Goal: Task Accomplishment & Management: Manage account settings

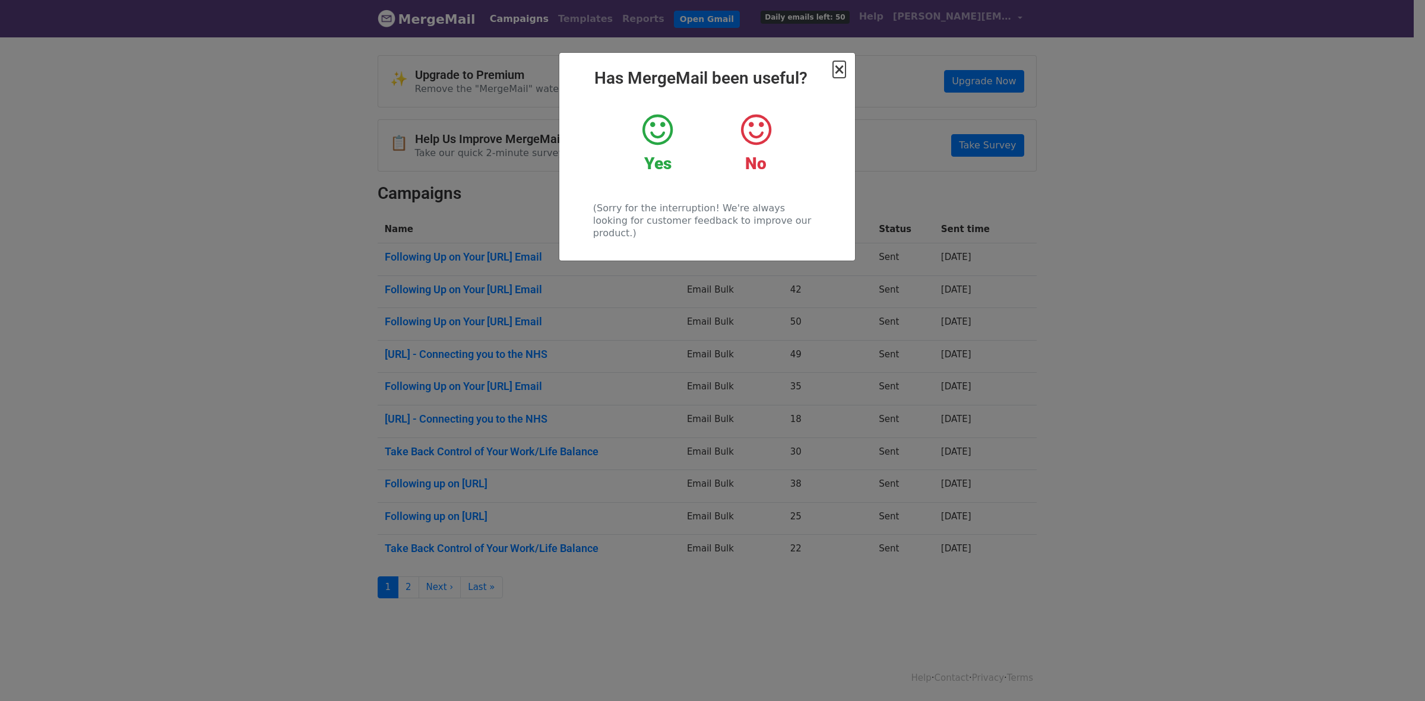
click at [838, 67] on span "×" at bounding box center [839, 69] width 12 height 17
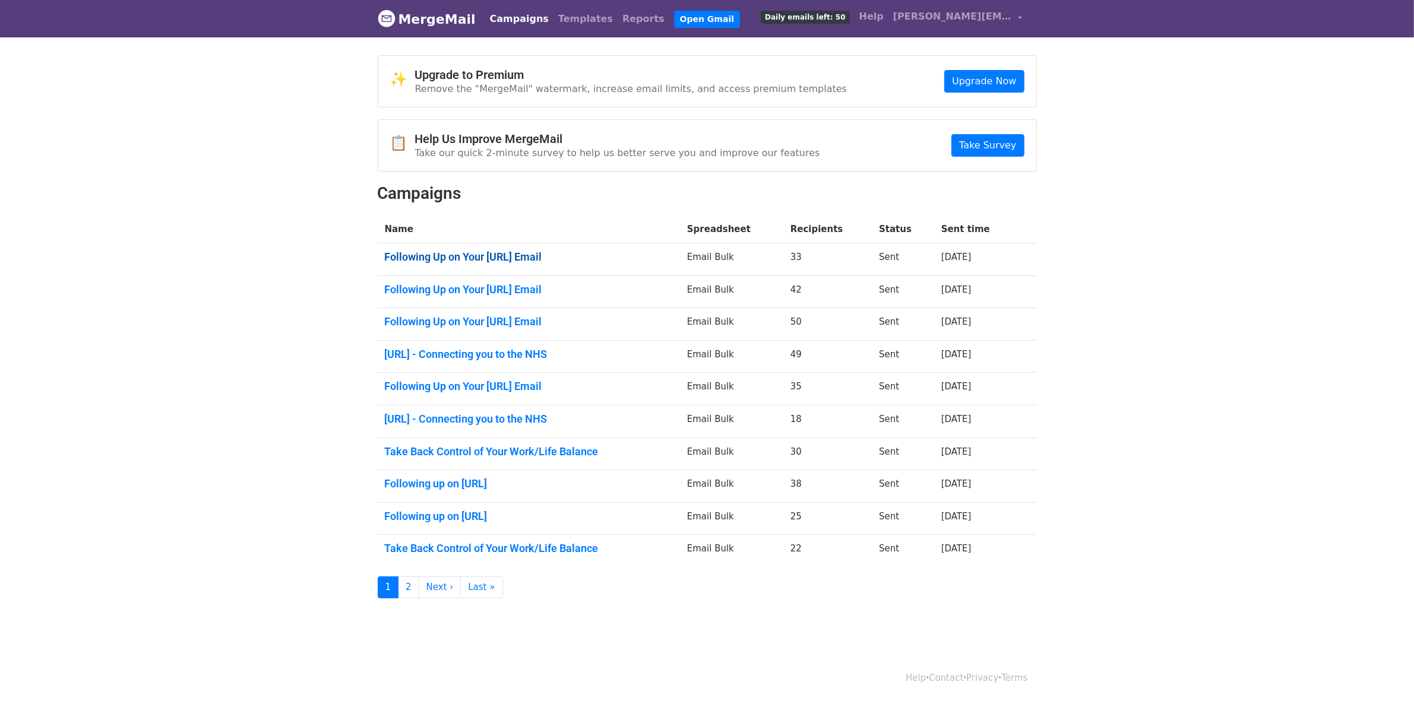
click at [553, 259] on link "Following Up on Your [URL] Email" at bounding box center [529, 257] width 288 height 13
click at [407, 591] on link "2" at bounding box center [408, 587] width 21 height 22
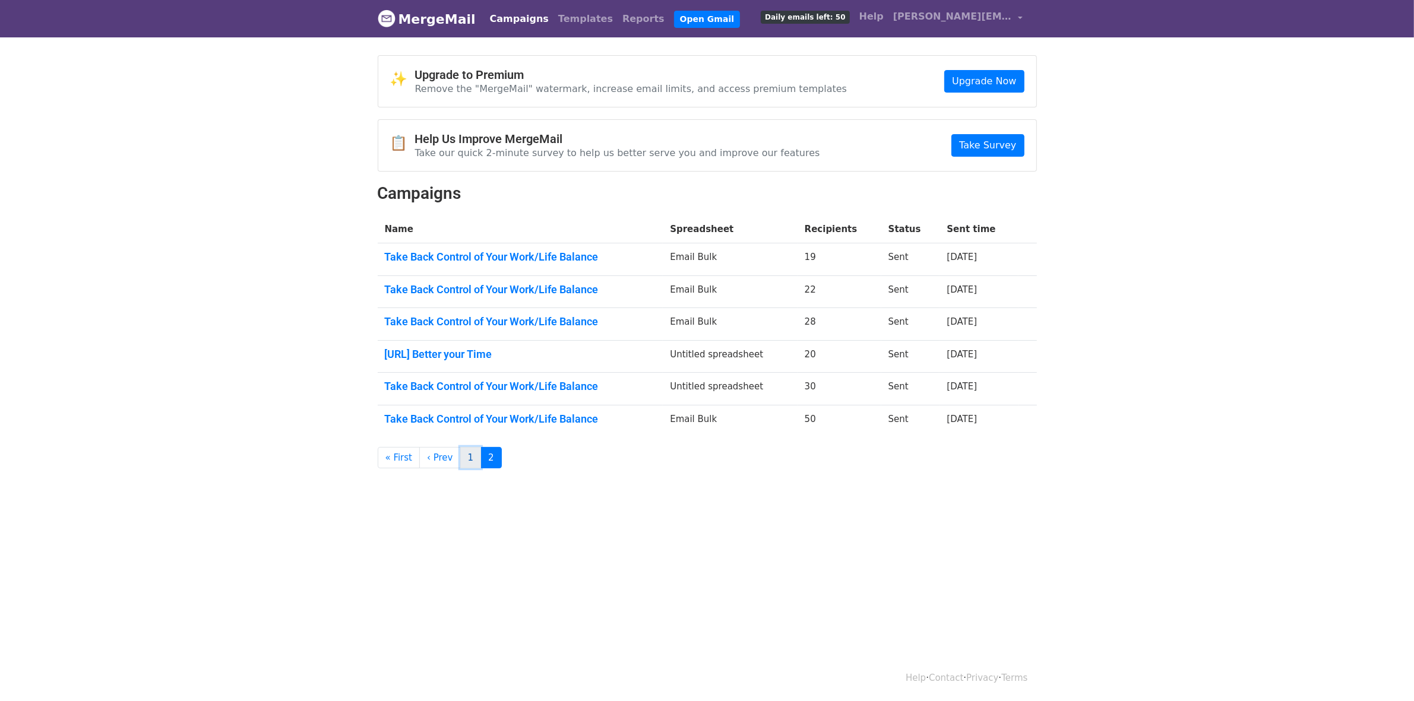
click at [460, 455] on link "1" at bounding box center [470, 458] width 21 height 22
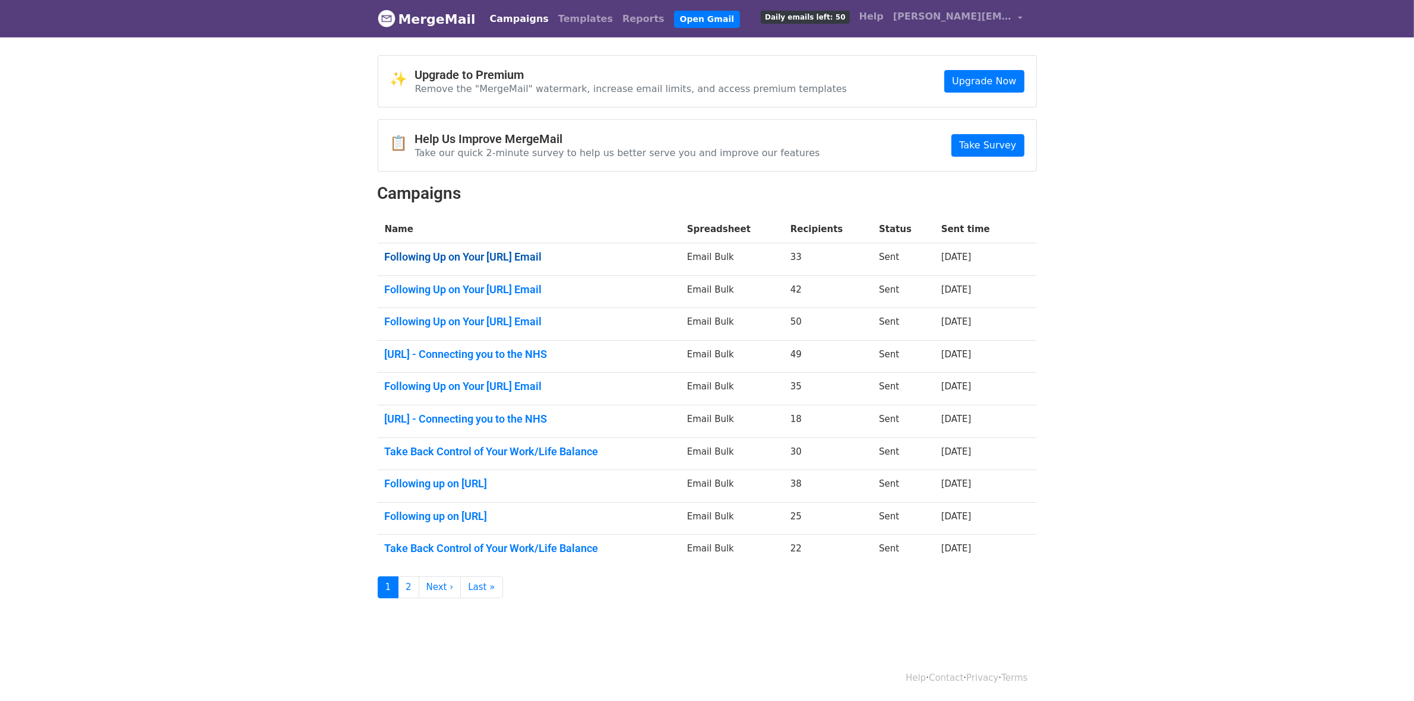
click at [493, 261] on link "Following Up on Your Flexzo.Ai Email" at bounding box center [529, 257] width 288 height 13
